Goal: Use online tool/utility: Use online tool/utility

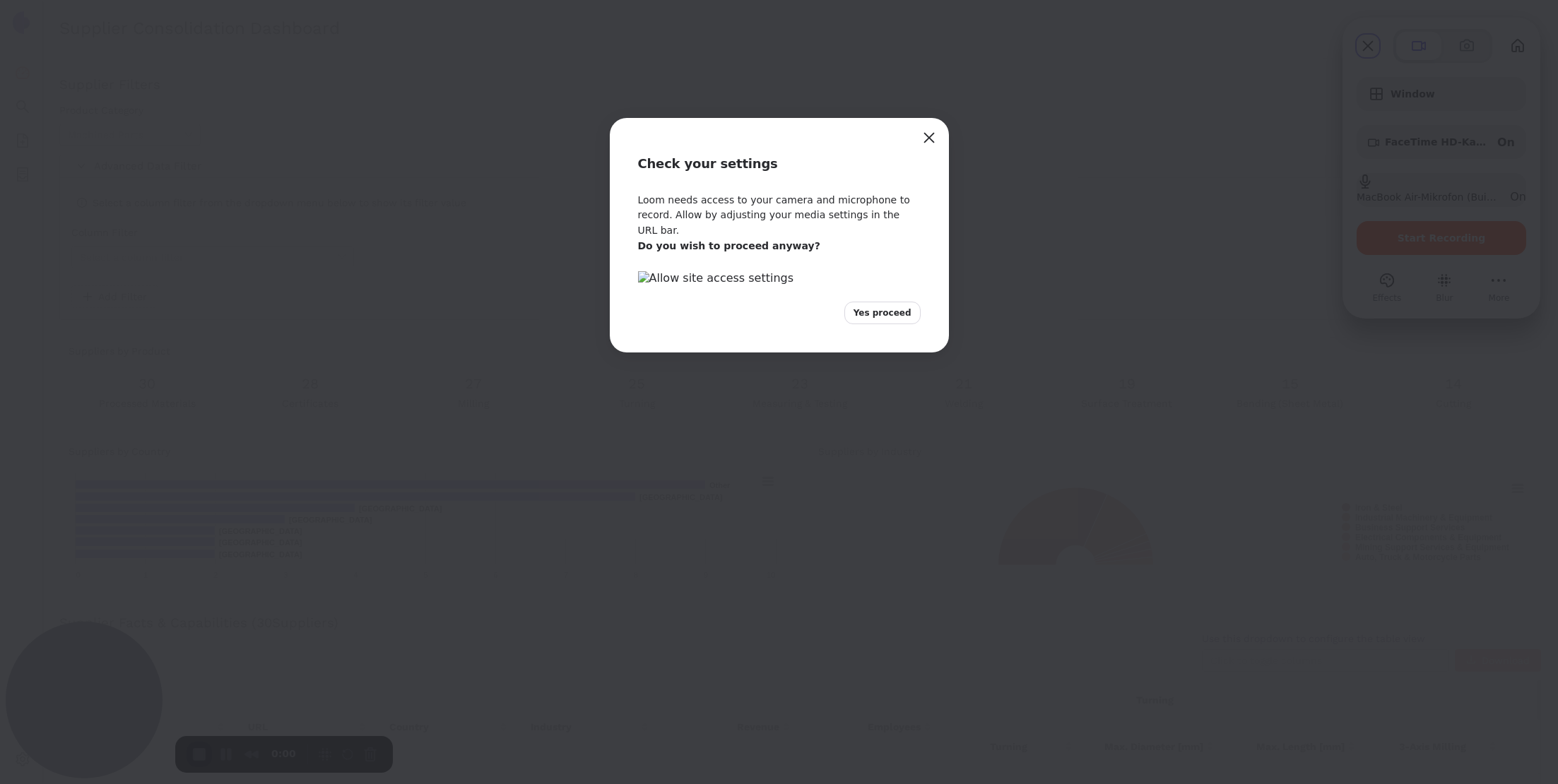
click at [896, 325] on button "Yes proceed" at bounding box center [883, 313] width 76 height 23
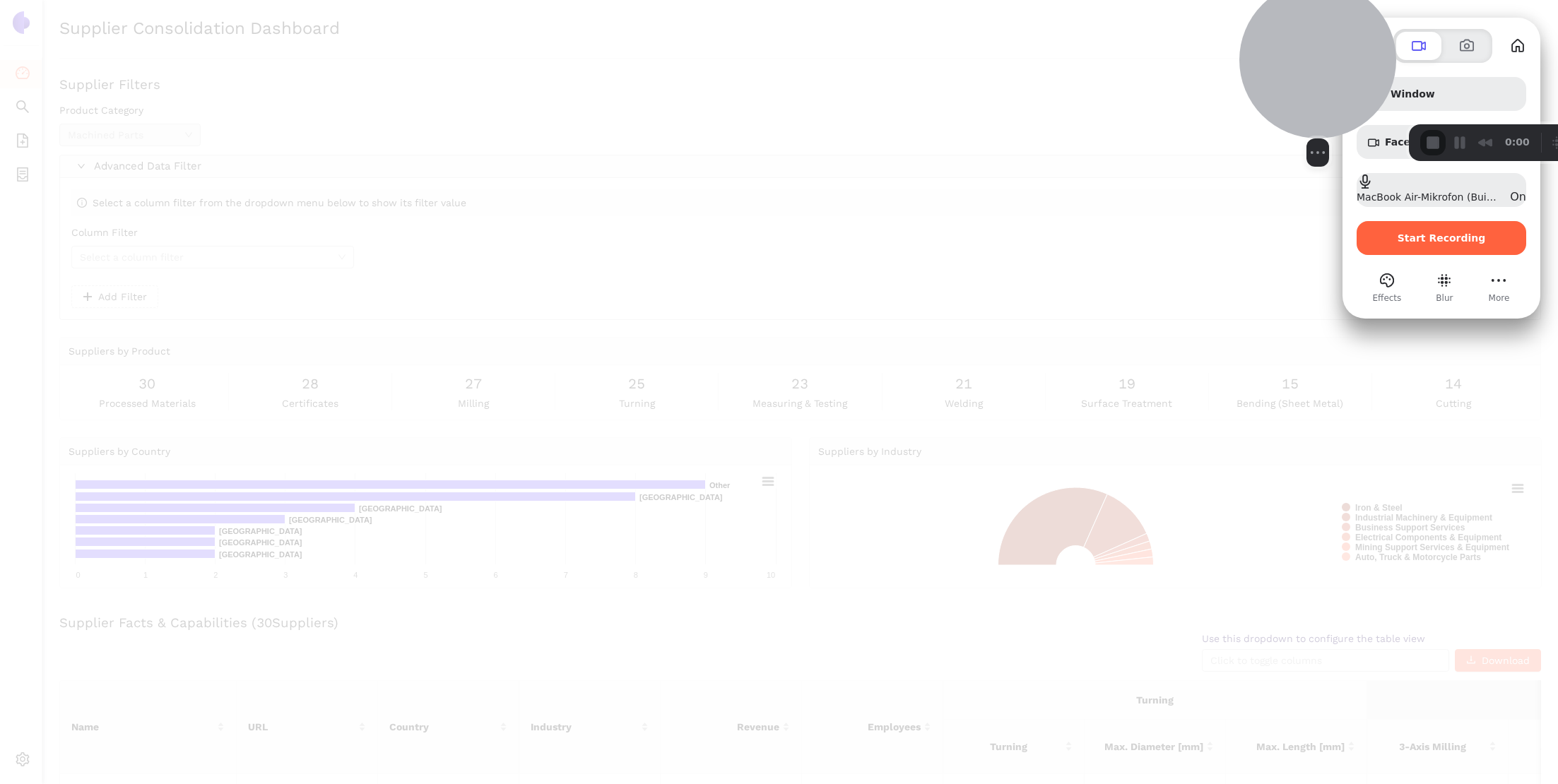
drag, startPoint x: 64, startPoint y: 718, endPoint x: 1299, endPoint y: 106, distance: 1378.3
click at [1299, 106] on div at bounding box center [1318, 59] width 157 height 157
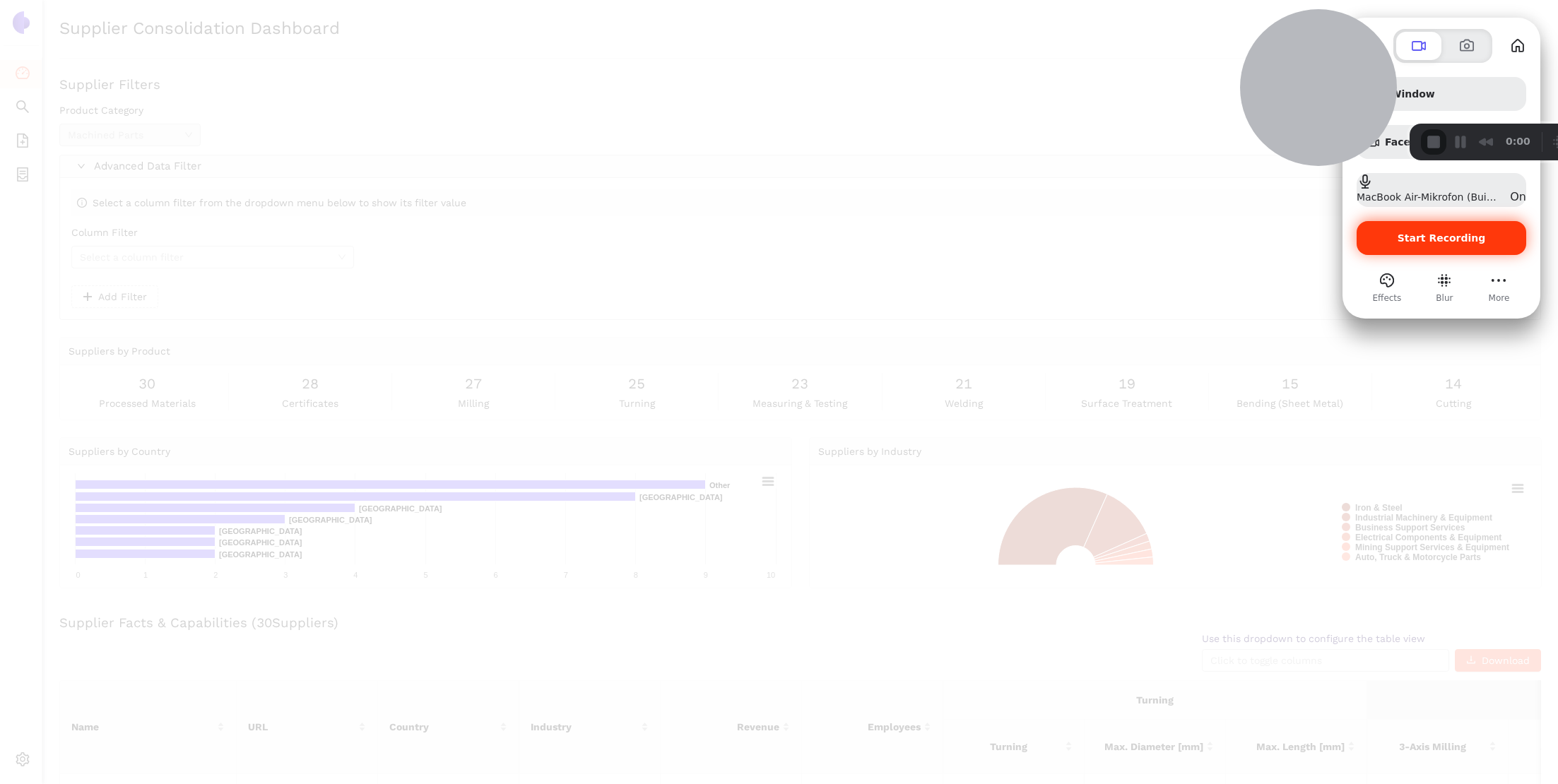
click at [1460, 248] on div "Start Recording" at bounding box center [1441, 238] width 170 height 34
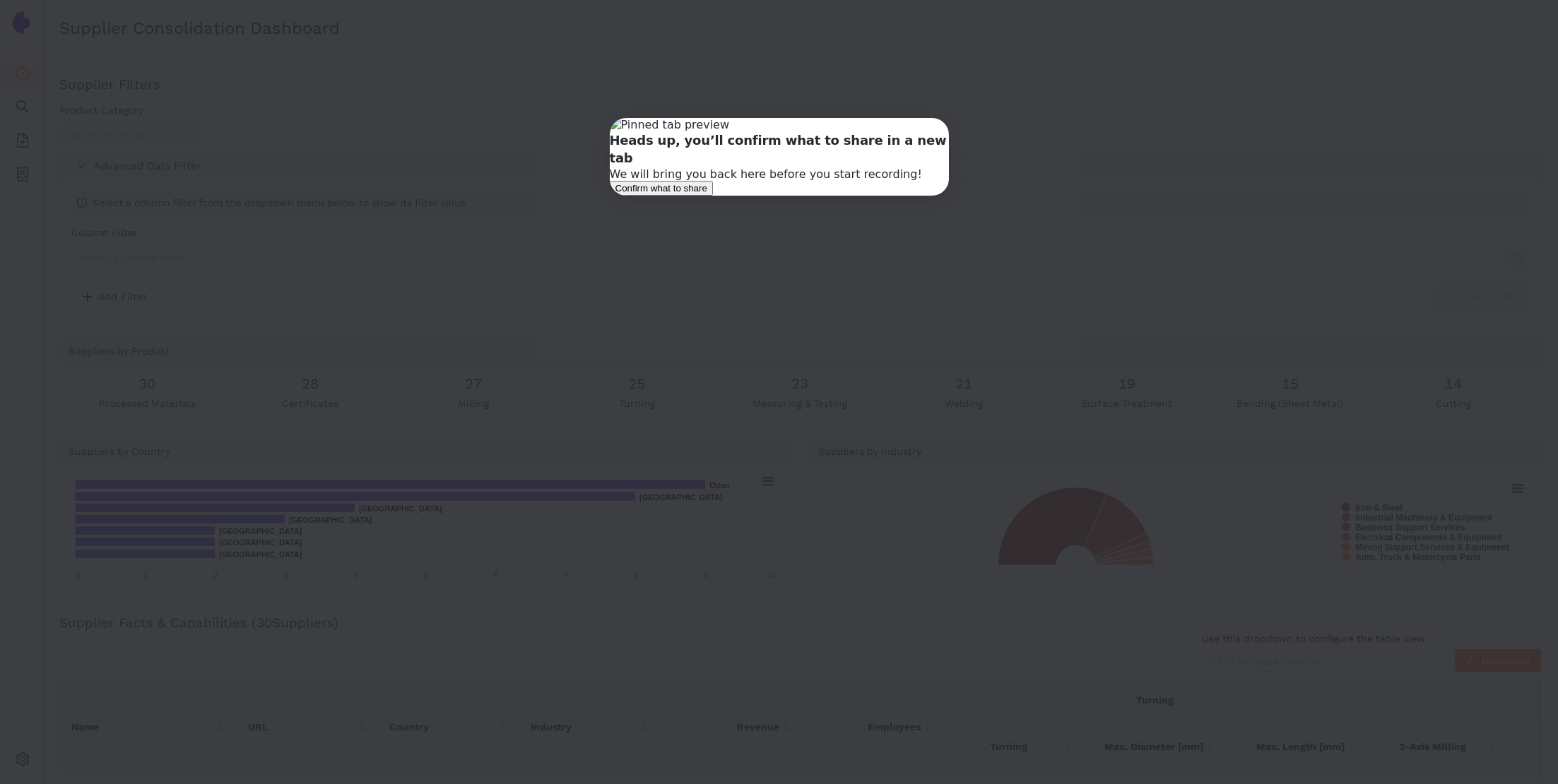
click at [707, 194] on span "Confirm what to share" at bounding box center [661, 187] width 92 height 11
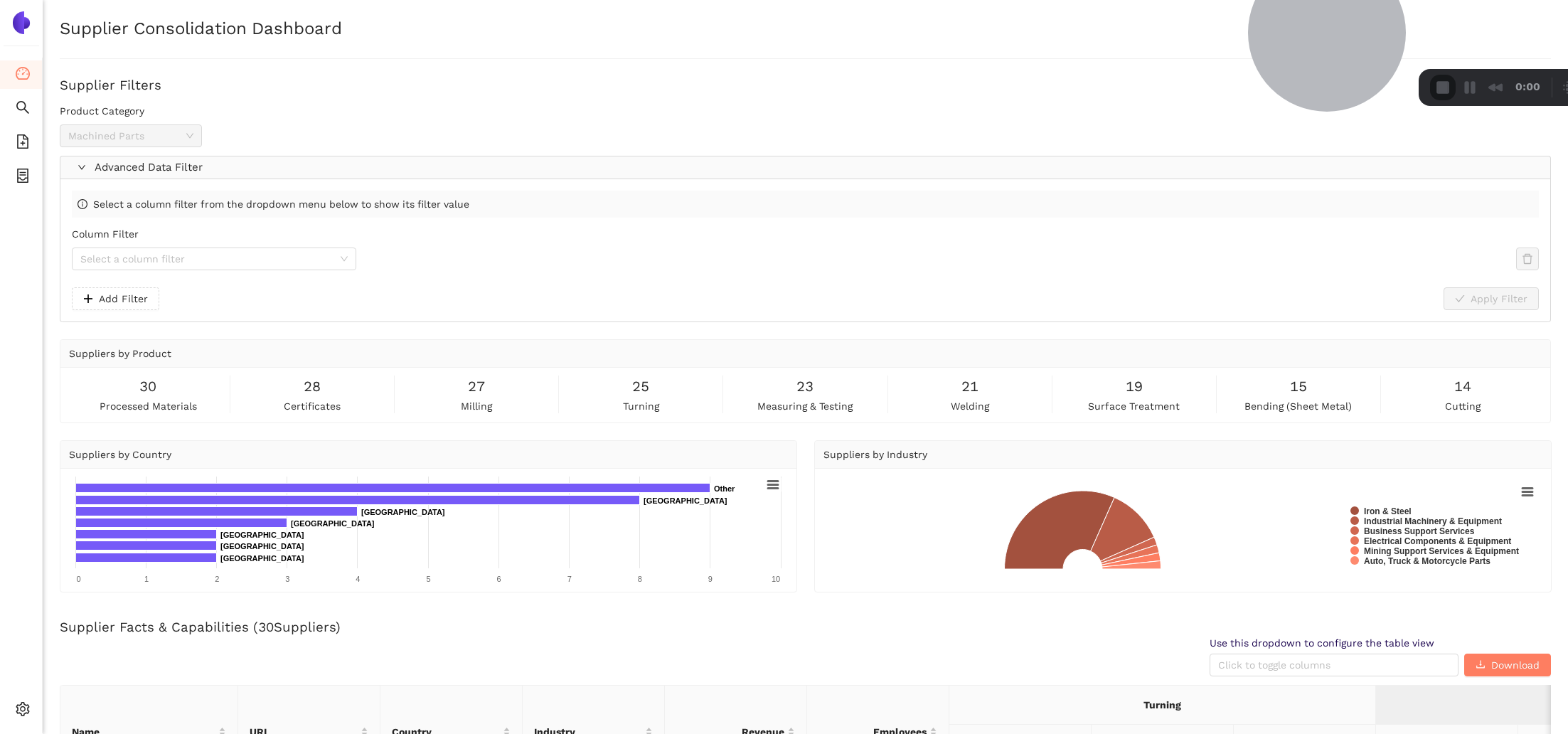
click at [173, 266] on input "Column Filter" at bounding box center [208, 259] width 257 height 21
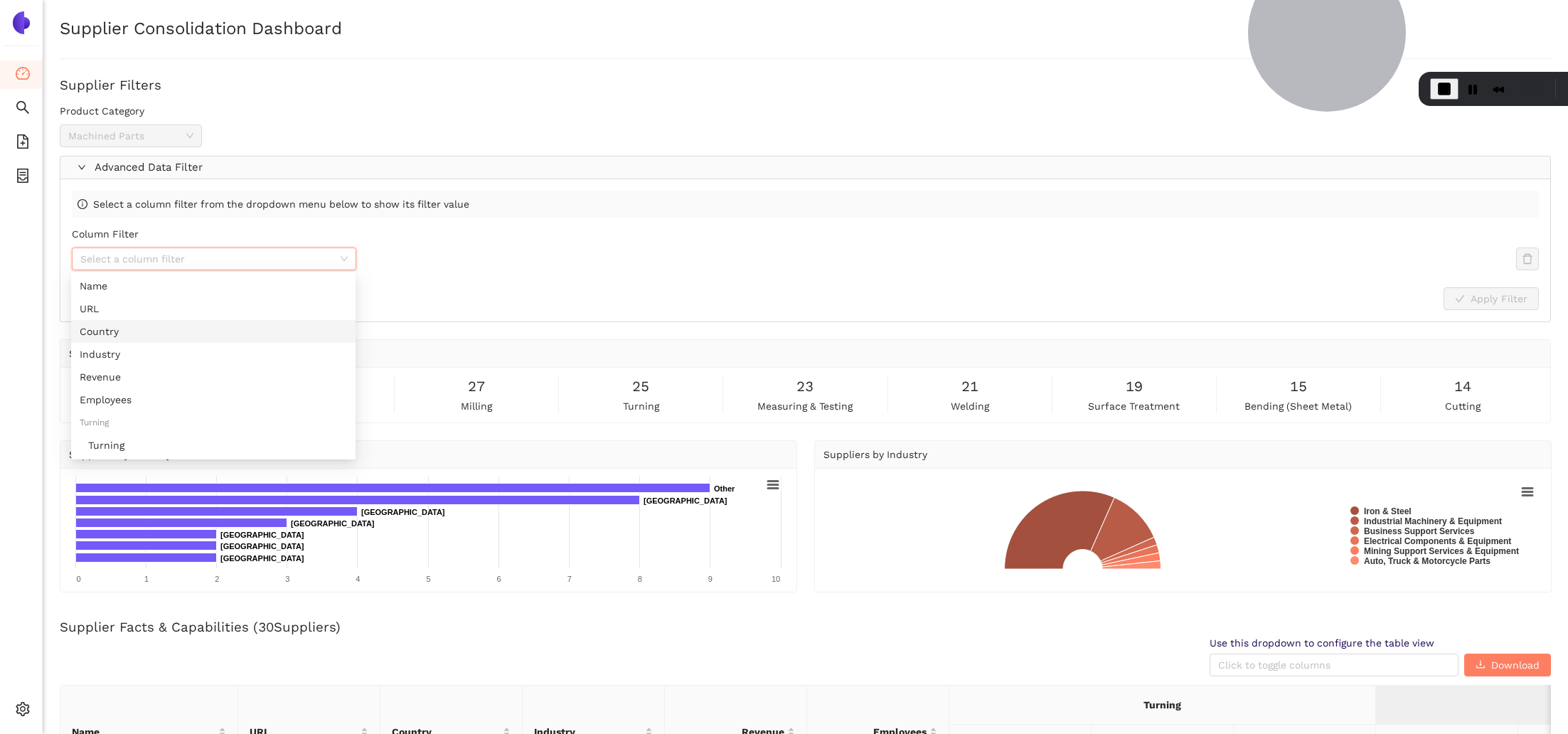
click at [152, 328] on div "Country" at bounding box center [212, 331] width 267 height 16
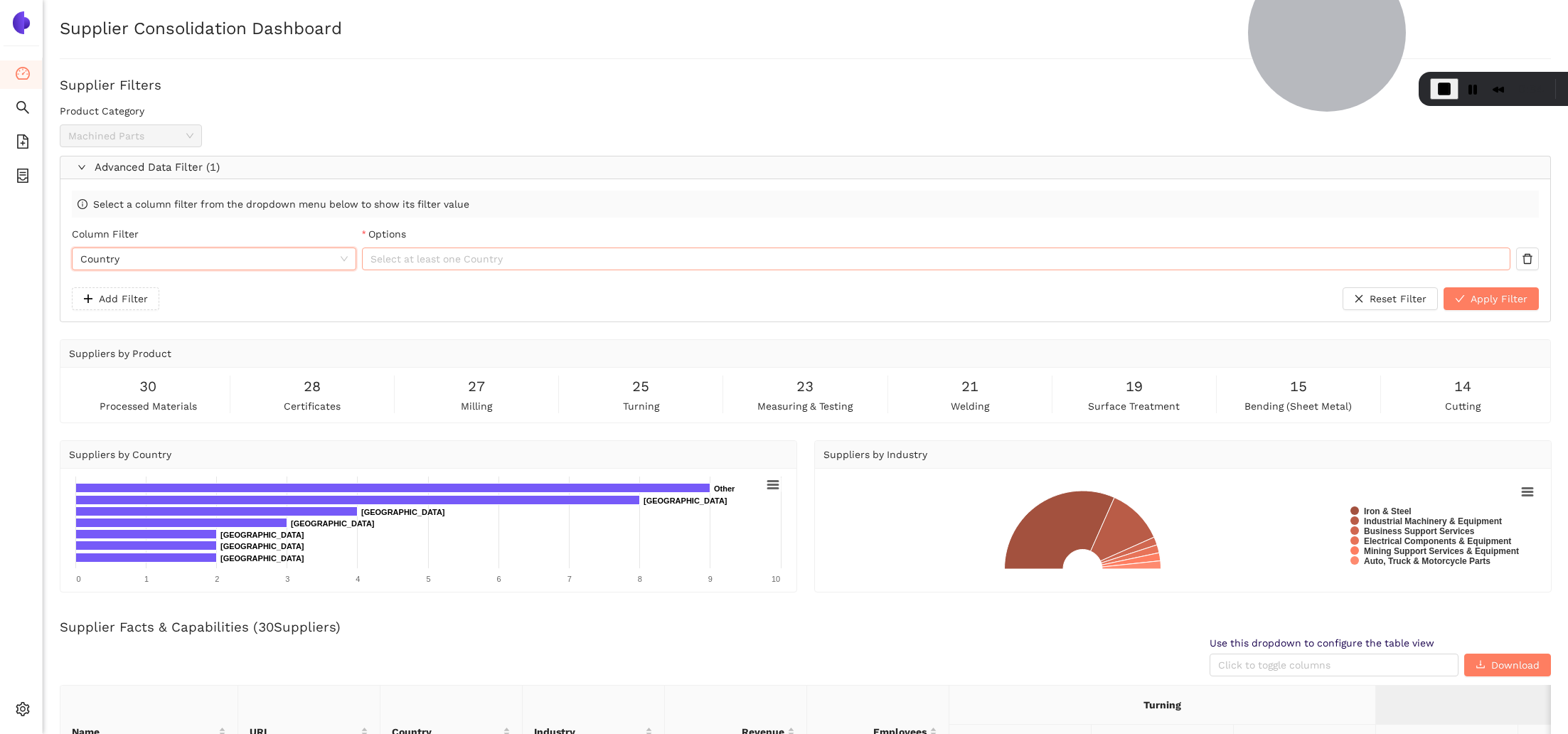
click at [446, 260] on div at bounding box center [929, 258] width 1128 height 17
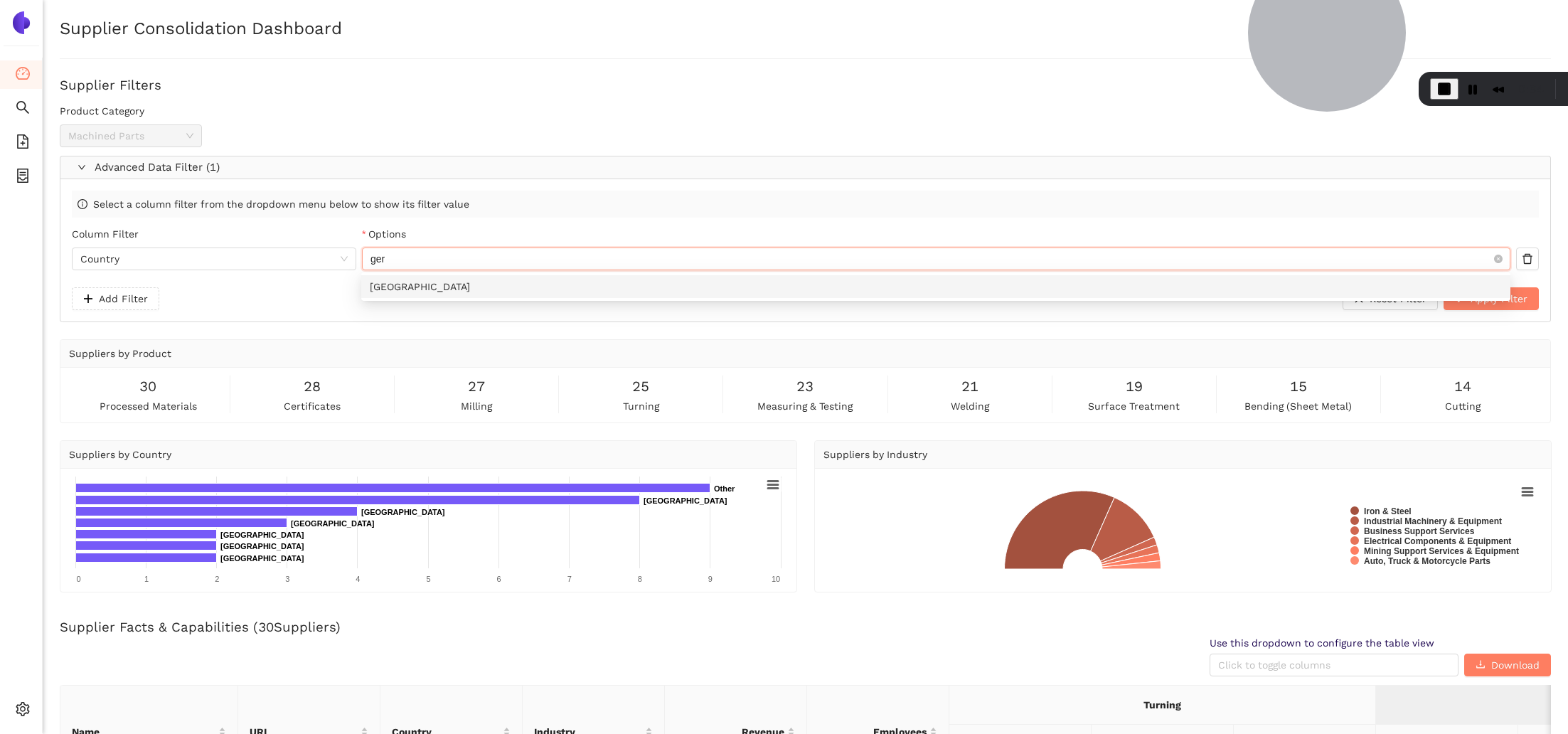
type input "germ"
click at [489, 276] on div "[GEOGRAPHIC_DATA]" at bounding box center [936, 287] width 1150 height 23
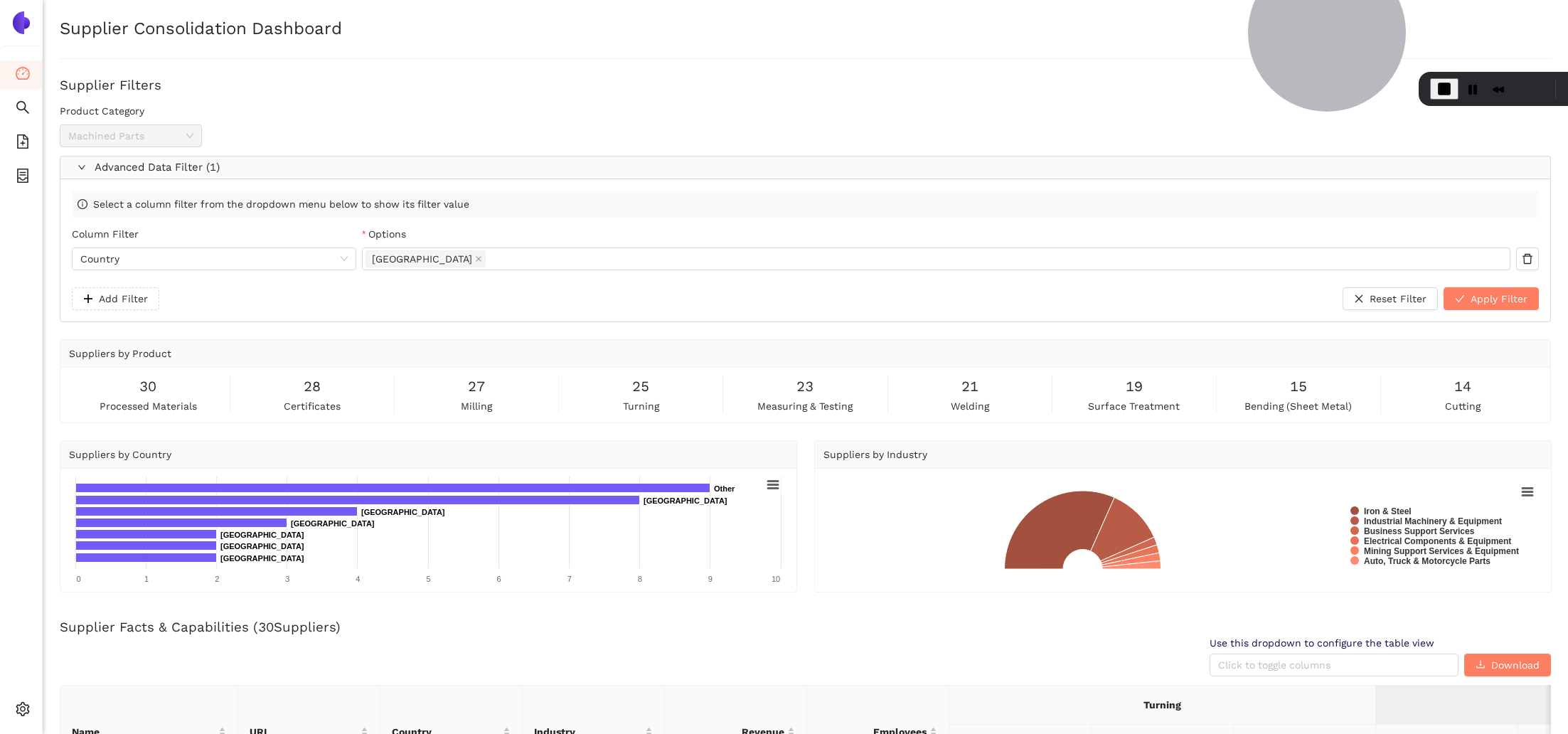
click at [1323, 207] on div "Select a column filter from the dropdown menu below to show its filter value" at bounding box center [806, 204] width 1467 height 27
click at [123, 294] on span "Add Filter" at bounding box center [123, 298] width 49 height 16
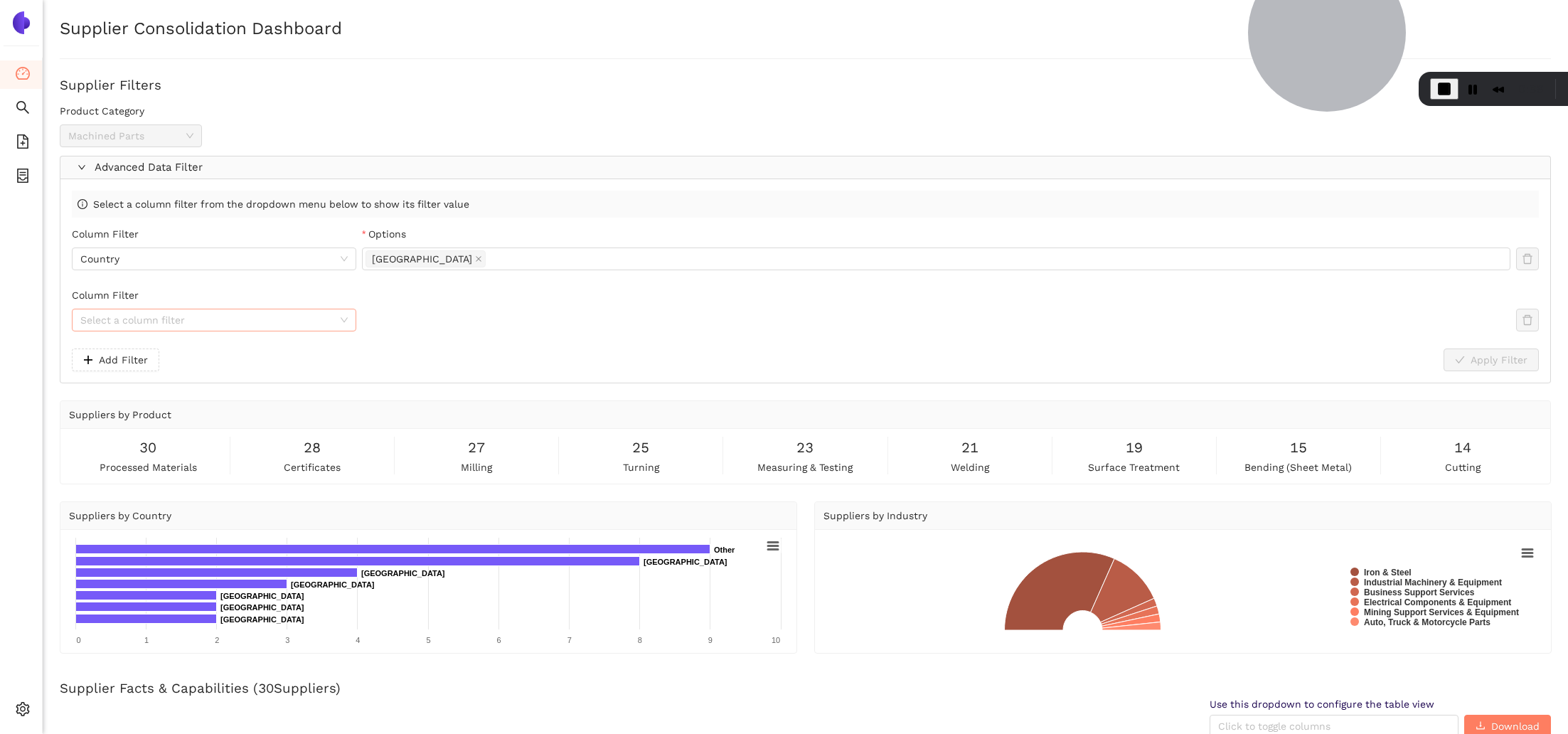
click at [177, 315] on input "Column Filter" at bounding box center [208, 320] width 257 height 21
click at [168, 423] on div "Turning" at bounding box center [217, 423] width 259 height 16
click at [998, 316] on div at bounding box center [929, 320] width 1128 height 17
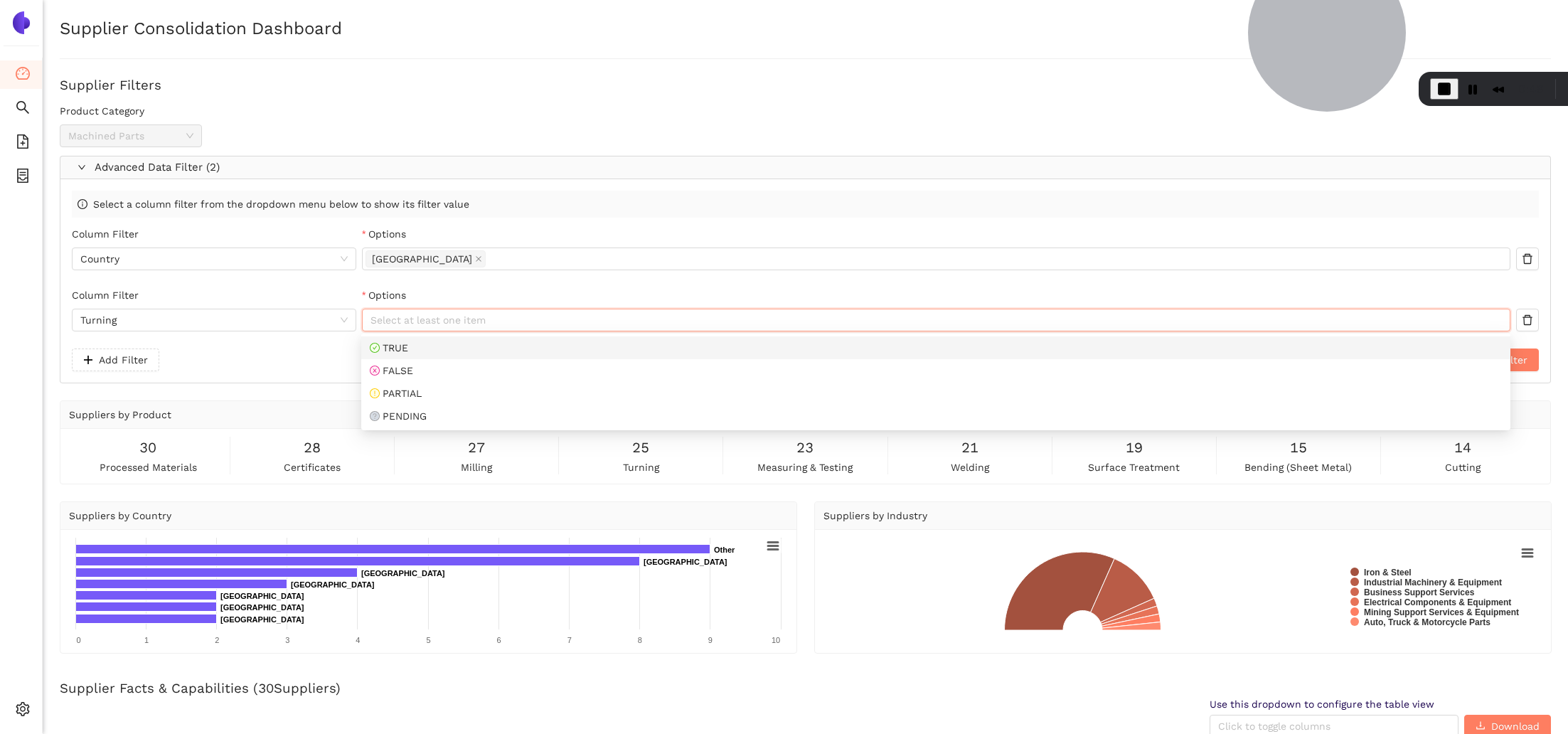
click at [920, 354] on div "TRUE" at bounding box center [936, 347] width 1132 height 16
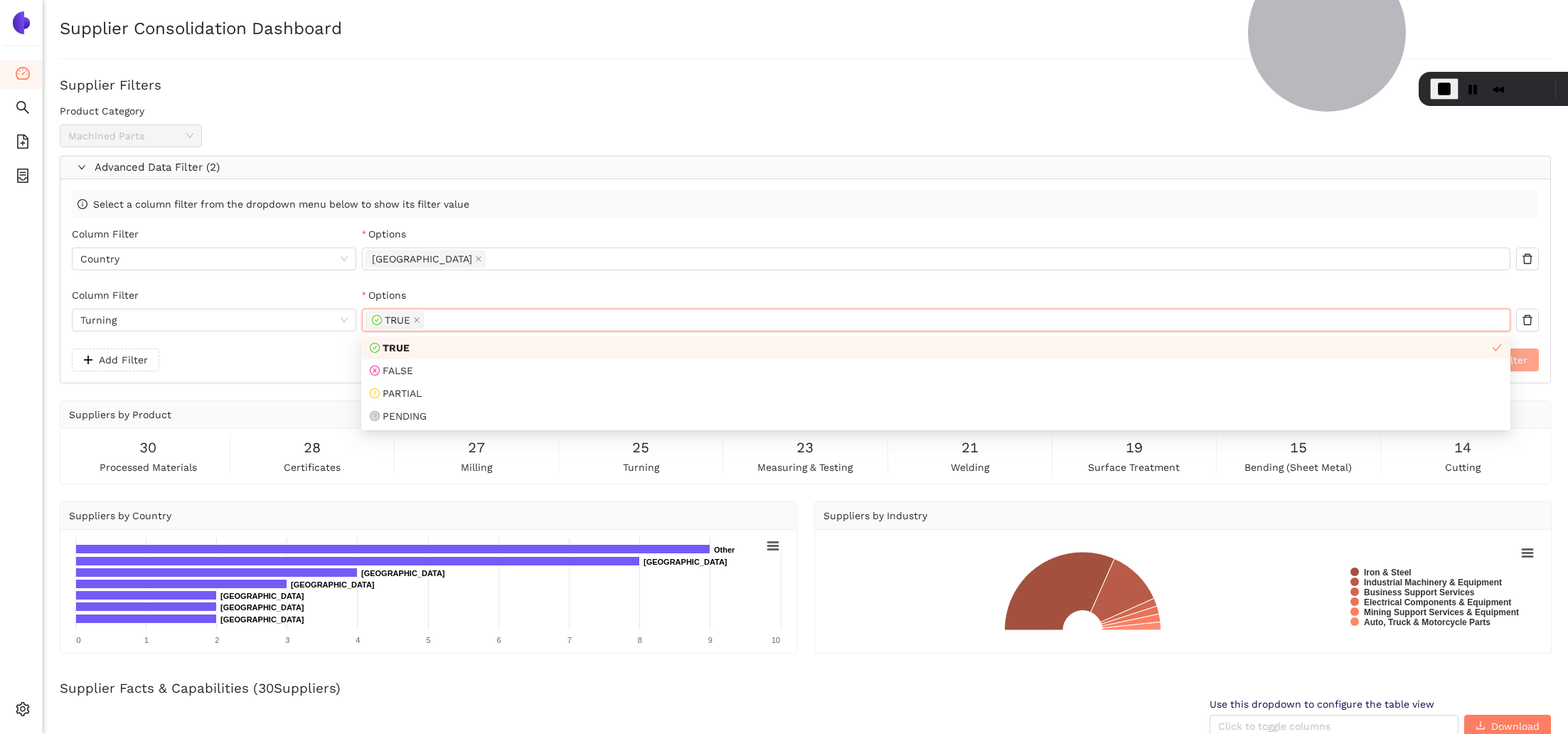
click at [1535, 361] on button "Apply Filter" at bounding box center [1491, 360] width 96 height 23
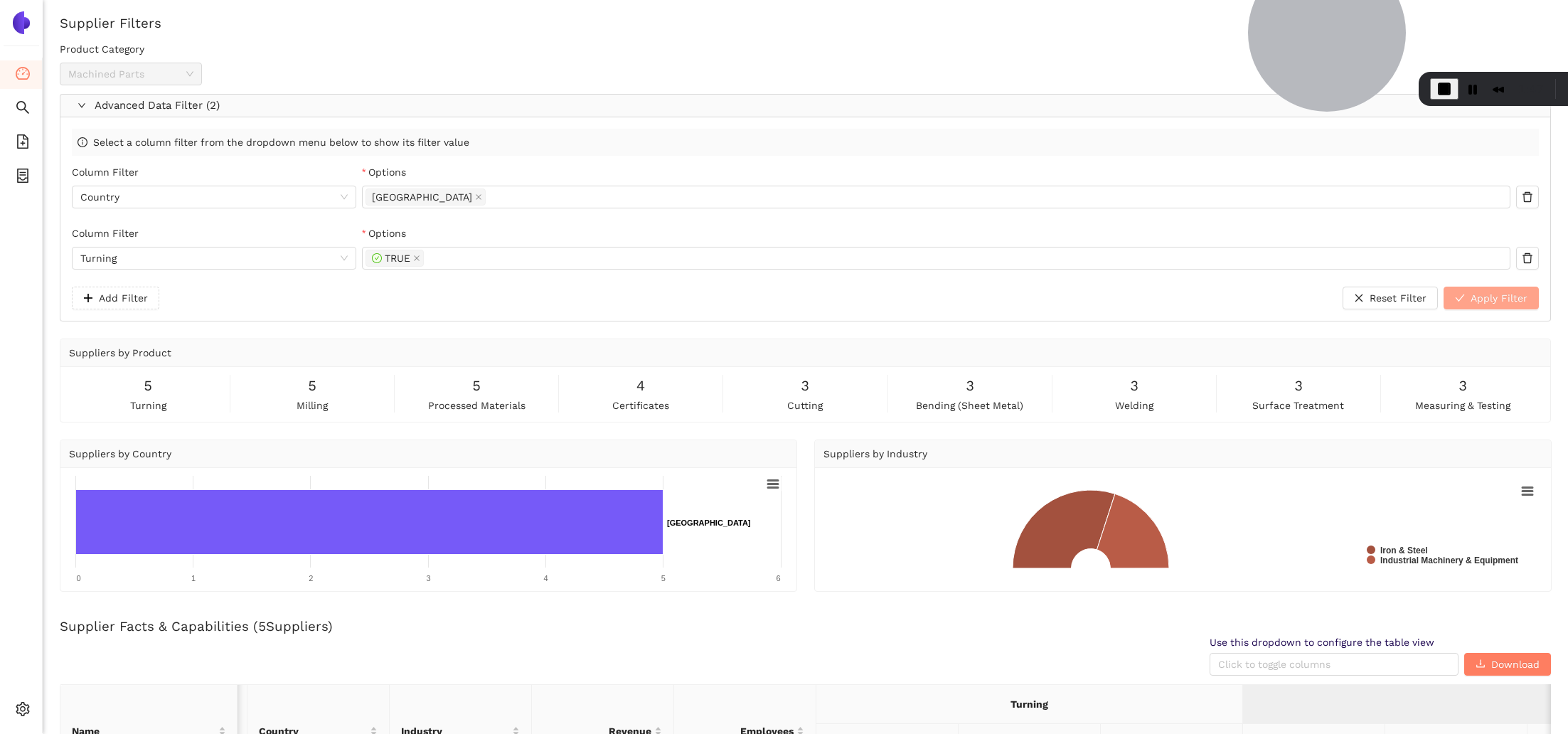
scroll to position [60, 0]
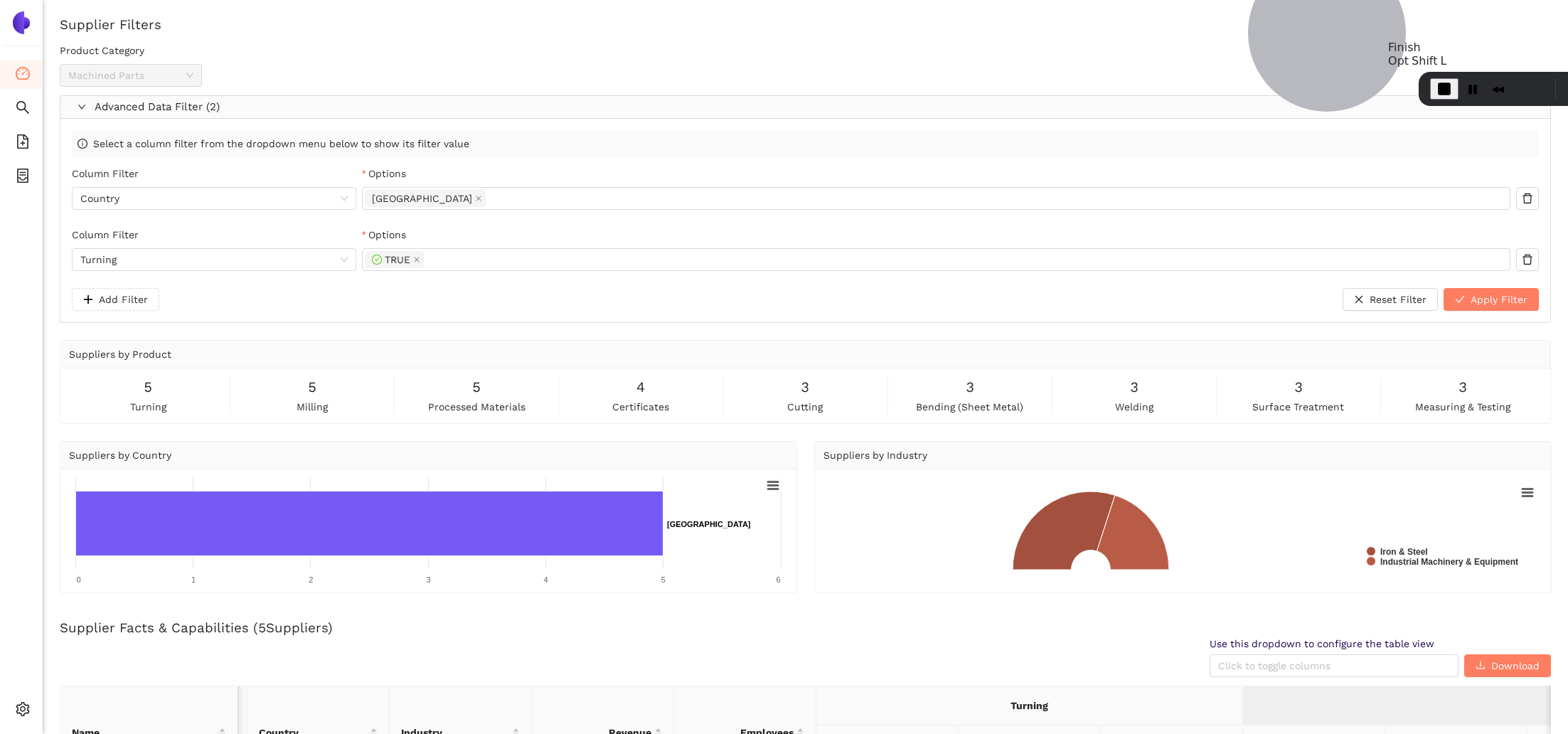
click at [1437, 82] on span "End Recording" at bounding box center [1444, 88] width 17 height 17
